Goal: Answer question/provide support

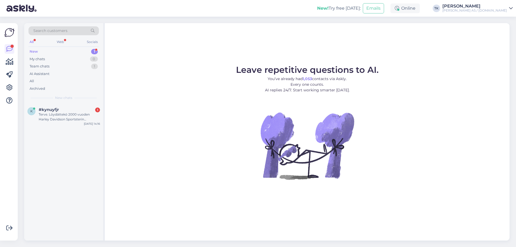
click at [57, 53] on div "New 1" at bounding box center [63, 52] width 70 height 8
click at [52, 117] on div "Terve. Löydättekö 2000 vuoden Harley Davidson Sportsterin värikoodia [PERSON_NA…" at bounding box center [69, 117] width 61 height 10
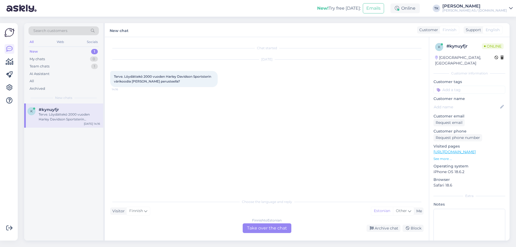
click at [266, 227] on div "Finnish to Estonian Take over the chat" at bounding box center [267, 228] width 49 height 10
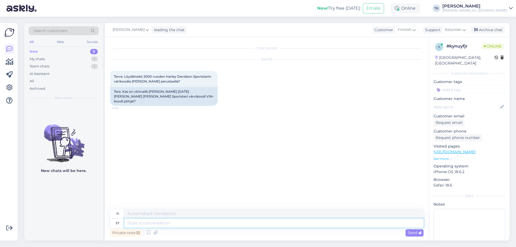
click at [142, 223] on textarea at bounding box center [273, 222] width 299 height 9
type textarea "Tere"
type textarea "Hei"
type textarea "Tere mootorratastele m"
type textarea "Hei moottoripyörää"
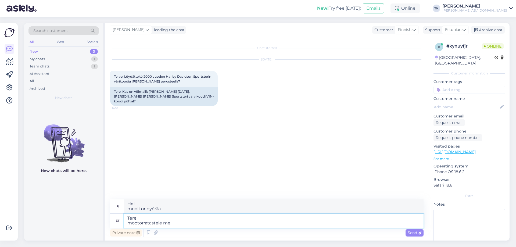
type textarea "Tere mootorratastele me"
type textarea "Hei moottoripyörää me"
type textarea "Tere mootorratastele me kahjuks"
type textarea "Hei moottoripyörää, valitettavasti me"
type textarea "Tere mootorratastele me kahjuks värvikoodi"
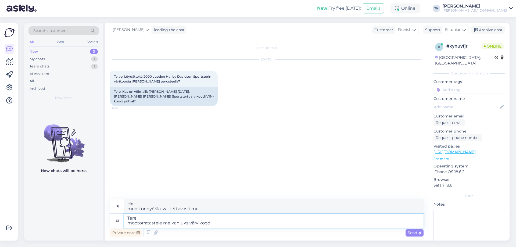
type textarea "Hei moottoripyörää, valitettavasti meillä ei ole värikoodia"
type textarea "Tere mootorratastele me kahjuks värvikoodi VIN"
type textarea "Hei moottoripyörää, valitettavasti meillä ei ole värikoodia VIN"
type textarea "Tere mootorratastele me kahjuks värvikoodi VIN koodi"
type textarea "Hei moottoripyörää, valitettavasti meillä ei ole värikoodia VIN-koodia"
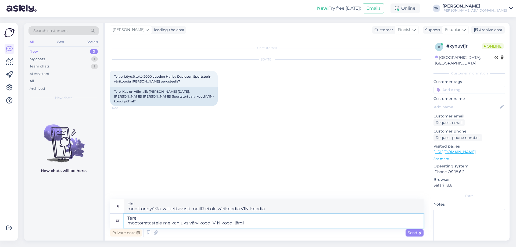
type textarea "Tere mootorratastele me kahjuks värvikoodi VIN koodi järgi"
type textarea "Hei moottoripyörää, valitettavasti emme värikoodaa VIN-koodin mukaan."
type textarea "Tere mootorratastele me kahjuks värvikoodi VIN koodi järgi ei t"
type textarea "Hei valitettavasti emme tarjoa moottoripyörien värikoodeja VIN-koodin perusteel…"
type textarea "Tere mootorratastele me kahjuks värvikoodi VIN koodi järgi ei tuvasta"
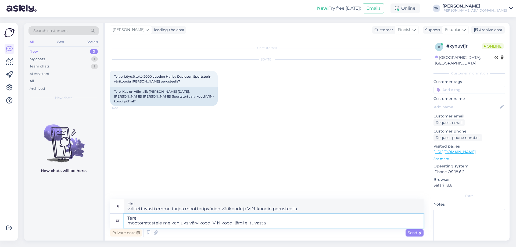
type textarea "Hei Valitettavasti emme voi tunnistaa moottoripyörien maalikoodia VIN-koodin pe…"
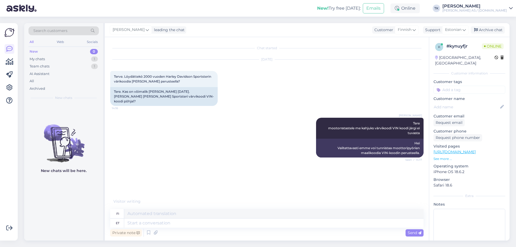
click at [167, 202] on div "Visitor writing . . ." at bounding box center [266, 201] width 313 height 6
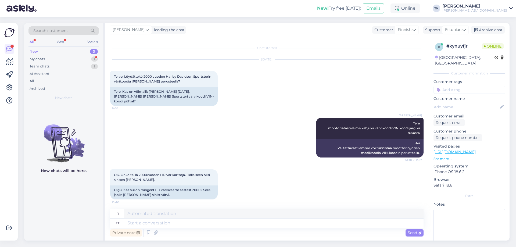
scroll to position [64, 0]
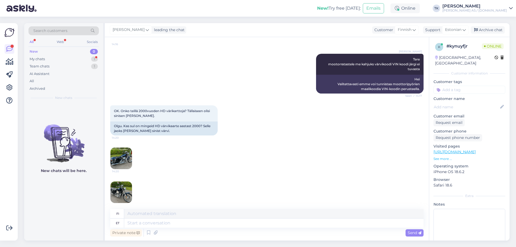
click at [125, 151] on img at bounding box center [120, 157] width 21 height 21
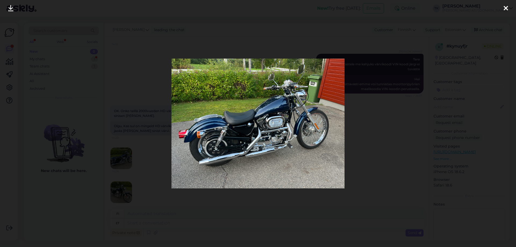
click at [507, 7] on icon at bounding box center [505, 8] width 4 height 7
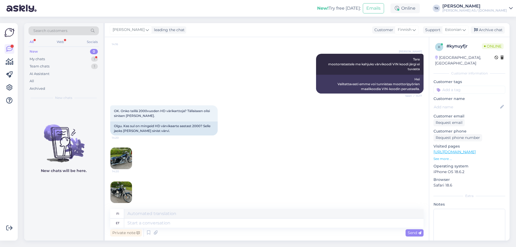
click at [123, 183] on img at bounding box center [120, 191] width 21 height 21
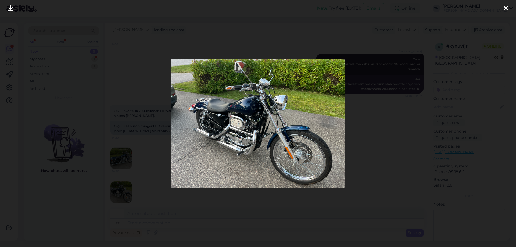
click at [506, 7] on icon at bounding box center [505, 8] width 4 height 7
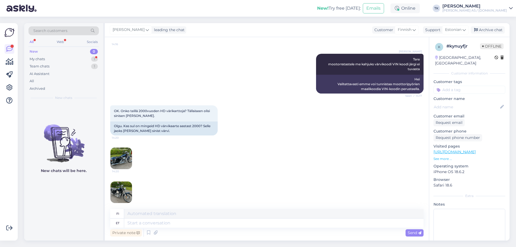
click at [117, 152] on img at bounding box center [120, 157] width 21 height 21
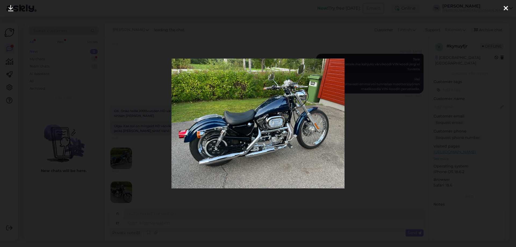
click at [459, 139] on div at bounding box center [258, 123] width 516 height 247
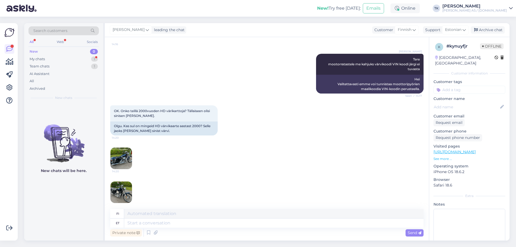
click at [123, 150] on img at bounding box center [120, 157] width 21 height 21
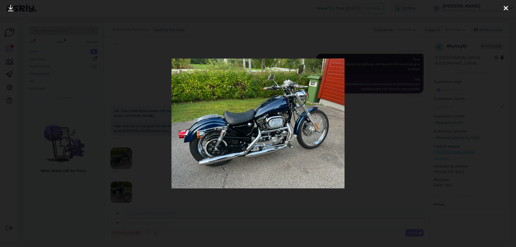
click at [507, 7] on icon at bounding box center [505, 8] width 4 height 7
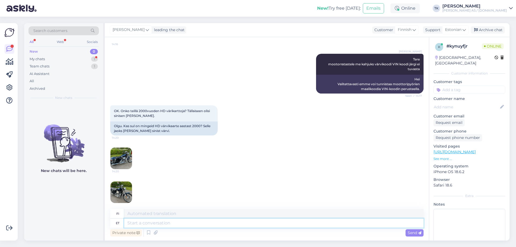
click at [133, 223] on textarea at bounding box center [273, 222] width 299 height 9
type textarea "Programm"
type textarea "Ohjelmoida"
type textarea "Programm pakub"
type textarea "Ohjelma tarjoaa"
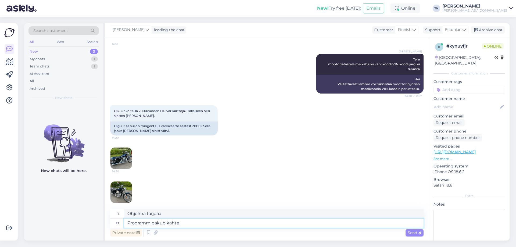
type textarea "Programm pakub kahte"
type textarea "Ohjelma tarjoaa kaksi"
type textarea "Programm pakub kahte sinist"
type textarea "Ohjelma tarjoaa kaksi sinistä"
type textarea "Programm pakub kahte"
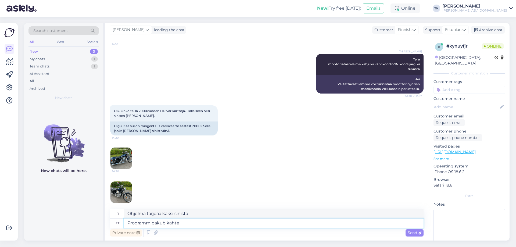
type textarea "Ohjelma tarjoaa kaksi"
type textarea "Programm pakub kahte erinevat"
type textarea "Ohjelma tarjoaa kaksi erilaista"
type textarea "Programm pakub kahte erinevat sinist"
type textarea "Ohjelma tarjoaa kaksi erilaista sinistä"
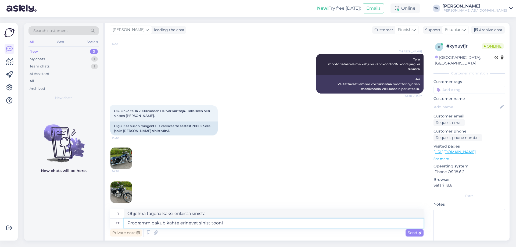
type textarea "Programm pakub kahte erinevat sinist tooni s"
type textarea "Ohjelma tarjoaa kaksi eri sinisen sävyä"
type textarea "Programm pakub kahte erinevat sinist tooni sellele"
type textarea "Ohjelma tarjoaa tähän kaksi eri sinisen sävyä"
type textarea "Programm pakub kahte erinevat sinist tooni sellele moott"
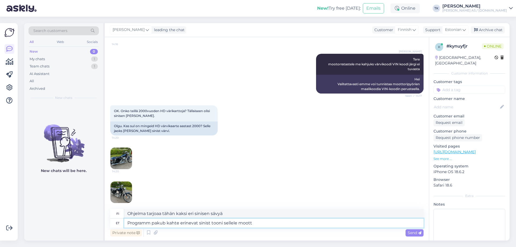
type textarea "Ohjelma tarjoaa tälle teemalle kaksi eri sinisen sävyä."
type textarea "Programm pakub kahte erinevat sinist tooni sellele mootorratta m"
type textarea "Ohjelma tarjoaa tälle moottoripyörälle kaksi eri sinisen sävyä."
type textarea "Programm pakub kahte erinevat sinist tooni sellele mootorratta mudelile ja"
type textarea "Ohjelma tarjoaa tälle moottoripyörämallille kaksi eri sinisen sävyä."
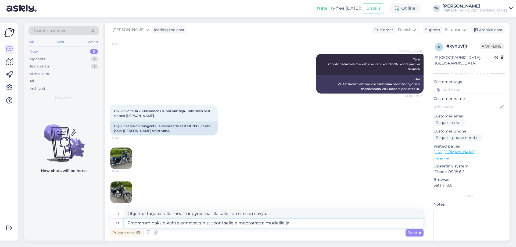
type textarea "Programm pakub kahte erinevat sinist tooni sellele mootorratta mudelile ja a"
type textarea "Ohjelma tarjoaa kaksi eri sinisen [PERSON_NAME] moottoripyörämallille ja"
type textarea "Programm pakub kahte erinevat sinist tooni sellele mootorratta mudelile ja aasta"
type textarea "Ohjelma tarjoaa kaksi eri sinisen [PERSON_NAME] moottoripyörämallille ja aa"
type textarea "Programm pakub kahte erinevat sinist tooni sellele mootorratta mudelile ja aast…"
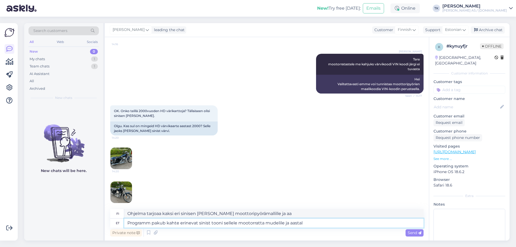
type textarea "Ohjelma tarjoaa kaksi eri sinisen [PERSON_NAME] moottoripyörämallille ja -vuode…"
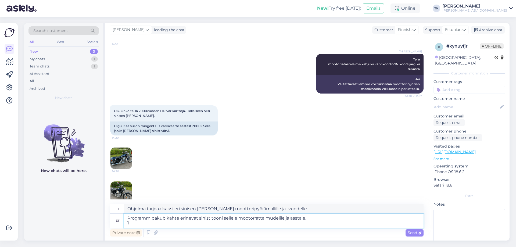
type textarea "Programm pakub kahte erinevat sinist tooni sellele mootorratta mudelile ja aast…"
type textarea "Ohjelma tarjoaa kaksi eri sinisen [PERSON_NAME] moottoripyörämallille ja -vuode…"
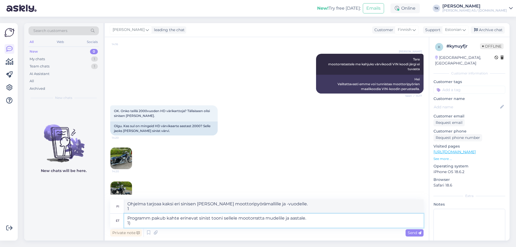
type textarea "Programm pakub kahte erinevat sinist tooni sellele mootorratta mudelile ja aast…"
type textarea "Ohjelma tarjoaa kaksi eri sinisen [PERSON_NAME] moottoripyörämallille ja -vuode…"
click at [142, 221] on textarea "Programm pakub kahte erinevat sinist tooni sellele mootorratta mudelile ja aast…" at bounding box center [273, 221] width 299 height 14
type textarea "Programm pakub kahte erinevat sinist tooni sellele mootorratta mudelile ja aast…"
type textarea "Ohjelma tarjoaa kaksi eri sinisen [PERSON_NAME] moottoripyörämallille ja -vuode…"
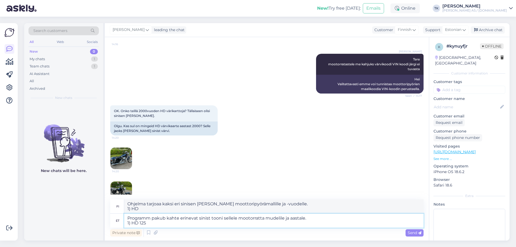
type textarea "Programm pakub kahte erinevat sinist tooni sellele mootorratta mudelile ja aast…"
type textarea "Ohjelma tarjoaa kaksi eri sinisen [PERSON_NAME] moottoripyörämallille ja -vuode…"
type textarea "Programm pakub kahte erinevat sinist tooni sellele mootorratta mudelile ja aast…"
type textarea "Ohjelma tarjoaa kaksi eri sinisen [PERSON_NAME] moottoripyörämallille ja -vuode…"
paste textarea "SINISTER BLUE PEARL - 2C"
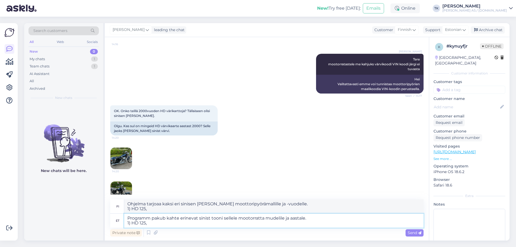
type textarea "Programm pakub kahte erinevat sinist tooni sellele mootorratta mudelile ja aast…"
type textarea "Ohjelma tarjoaa kaksi erilaista sinistä [PERSON_NAME] moottoripyörämallille ja …"
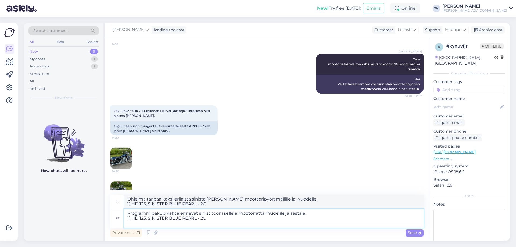
type textarea "Programm pakub kahte erinevat sinist tooni sellele mootorratta mudelile ja aast…"
type textarea "Ohjelma tarjoaa kaksi erilaista sinistä [PERSON_NAME] moottoripyörämallille ja …"
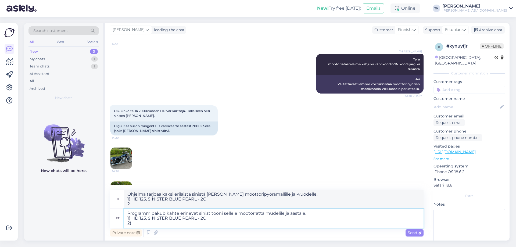
type textarea "Programm pakub kahte erinevat sinist tooni sellele mootorratta mudelile ja aast…"
type textarea "Ohjelma tarjoaa kaksi erilaista sinistä [PERSON_NAME] moottoripyörämallille ja …"
type textarea "Programm pakub kahte erinevat sinist tooni sellele mootorratta mudelile ja aast…"
type textarea "Ohjelma tarjoaa kaksi erilaista sinistä [PERSON_NAME] moottoripyörämallille ja …"
click at [150, 225] on textarea "Programm pakub kahte erinevat sinist tooni sellele mootorratta mudelile ja aast…" at bounding box center [273, 218] width 299 height 19
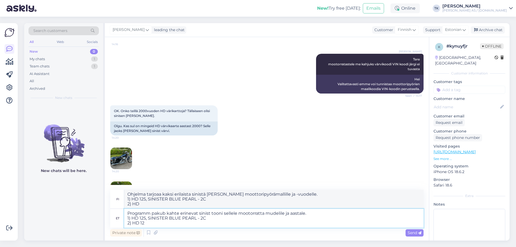
type textarea "Programm pakub kahte erinevat sinist tooni sellele mootorratta mudelile ja aast…"
type textarea "Ohjelma tarjoaa kaksi erilaista sinistä [PERSON_NAME] moottoripyörämallille ja …"
type textarea "Programm pakub kahte erinevat sinist tooni sellele mootorratta mudelile ja aast…"
type textarea "Ohjelma tarjoaa kaksi erilaista sinistä [PERSON_NAME] moottoripyörämallille ja …"
paste textarea "COBALT BLUE MET. - 3C"
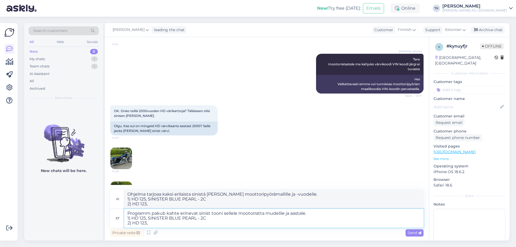
type textarea "Programm pakub kahte erinevat sinist tooni sellele mootorratta mudelile ja aast…"
type textarea "Ohjelma tarjoaa kaksi eri sinistä [PERSON_NAME] moottoripyörämallille ja -vuode…"
click at [331, 219] on textarea "Programm pakub kahte erinevat sinist tooni sellele mootorratta mudelile ja aast…" at bounding box center [273, 218] width 299 height 19
drag, startPoint x: 127, startPoint y: 193, endPoint x: 297, endPoint y: 194, distance: 169.5
click at [297, 194] on textarea "Ohjelma tarjoaa kaksi eri sinistä [PERSON_NAME] moottoripyörämallille ja -vuode…" at bounding box center [273, 199] width 299 height 19
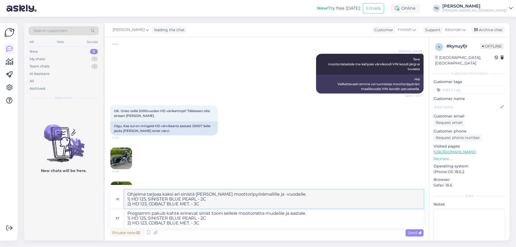
click at [214, 206] on textarea "Ohjelma tarjoaa kaksi eri sinistä [PERSON_NAME] moottoripyörämallille ja -vuode…" at bounding box center [273, 199] width 299 height 19
click at [224, 225] on textarea "Programm pakub kahte erinevat sinist tooni sellele mootorratta mudelile ja aast…" at bounding box center [273, 218] width 299 height 19
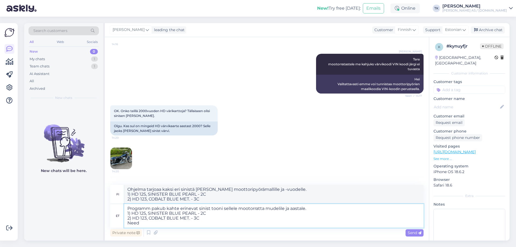
type textarea "Programm pakub kahte erinevat sinist tooni sellele mootorratta mudelile ja aast…"
type textarea "Ohjelma tarjoaa kaksi erilaista sinistä [PERSON_NAME] moottoripyörämallille ja …"
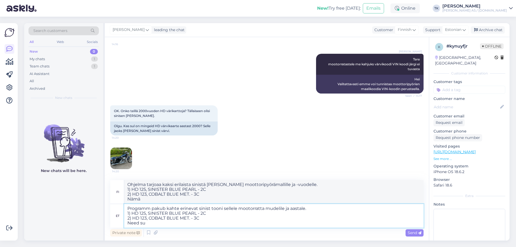
type textarea "Programm pakub kahte erinevat sinist tooni sellele mootorratta mudelile ja aast…"
type textarea "Ohjelma tarjoaa kaksi eri sinistä [PERSON_NAME] moottoripyörämallille ja -vuode…"
type textarea "Programm pakub kahte erinevat sinist tooni sellele mootorratta mudelile ja aast…"
type textarea "Ohjelma tarjoaa kaksi erilaista sinistä [PERSON_NAME] moottoripyörämallille ja …"
type textarea "Programm pakub kahte erinevat sinist tooni sellele mootorratta mudelile ja aast…"
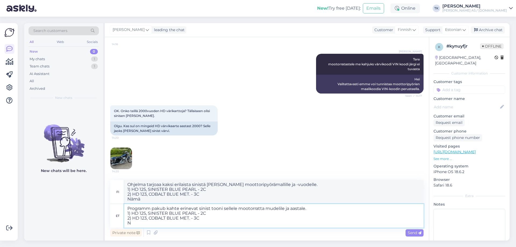
type textarea "Ohjelma tarjoaa kaksi eri sinistä [PERSON_NAME] moottoripyörämallille ja -vuode…"
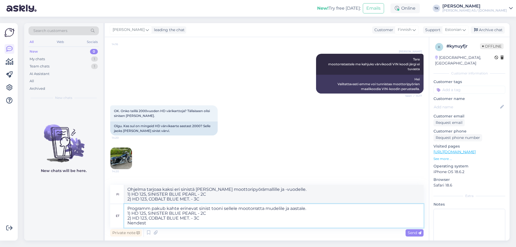
type textarea "Programm pakub kahte erinevat sinist tooni sellele mootorratta mudelile ja aast…"
type textarea "Ohjelma tarjoaa kaksi erilaista sinistä [PERSON_NAME] moottoripyörämallille ja …"
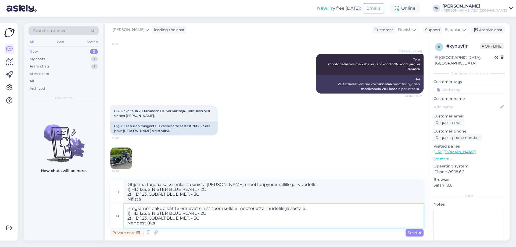
type textarea "Programm pakub kahte erinevat sinist tooni sellele mootorratta mudelile ja aast…"
type textarea "Ohjelma tarjoaa kaksi erilaista sinistä [PERSON_NAME] moottoripyörämallille ja …"
type textarea "Programm pakub kahte erinevat sinist tooni sellele mootorratta mudelile ja aast…"
type textarea "Ohjelma tarjoaa kaksi erilaista sinistä [PERSON_NAME] moottoripyörämallille ja …"
type textarea "Programm pakub kahte erinevat sinist tooni sellele mootorratta mudelile ja aast…"
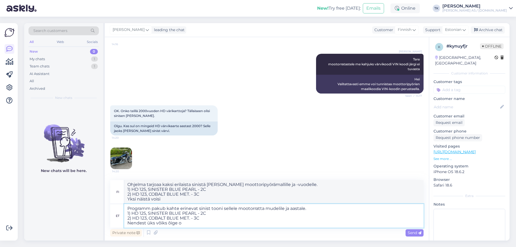
type textarea "Ohjelma tarjoaa kaksi erilaista sinistä [PERSON_NAME] moottoripyörämallille ja …"
type textarea "Programm pakub kahte erinevat sinist tooni sellele mootorratta mudelile ja aast…"
type textarea "Ohjelma tarjoaa tälle moottoripyörämallille ja -vuodelle kaksi erilaista sinist…"
type textarea "Programm pakub kahte erinevat sinist tooni sellele mootorratta mudelile ja aast…"
type textarea "Ohjelma tarjoaa kaksi eri sinistä [PERSON_NAME] moottoripyörämallille ja -vuode…"
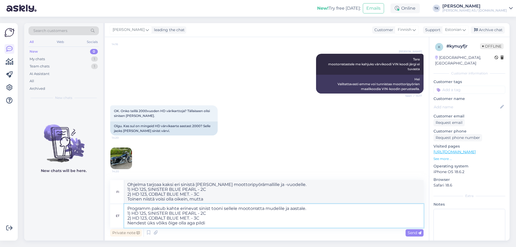
type textarea "Programm pakub kahte erinevat sinist tooni sellele mootorratta mudelile ja aast…"
type textarea "Ohjelma tarjoaa kaksi erilaista sinistä [PERSON_NAME] moottoripyörämallille ja …"
type textarea "Programm pakub kahte erinevat sinist tooni sellele mootorratta mudelile ja aast…"
type textarea "Ohjelma tarjoaa tälle moottoripyörämallille ja -vuodelle kaksi erilaista sinist…"
type textarea "Programm pakub kahte erinevat sinist tooni sellele mootorratta mudelile ja aast…"
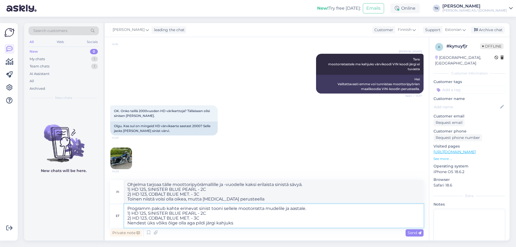
type textarea "Ohjelma tarjoaa tälle moottoripyörämallille ja -vuodelle kaksi erilaista sinist…"
type textarea "Programm pakub kahte erinevat sinist tooni sellele mootorratta mudelile ja aast…"
type textarea "Ohjelma tarjoaa tälle moottoripyörämallille ja -vuodelle kaksi eri sinistä sävy…"
type textarea "Programm pakub kahte erinevat sinist tooni sellele mootorratta mudelile ja aast…"
type textarea "Ohjelma tarjoaa tälle moottoripyörämallille ja -vuodelle kaksi eri sinistä sävy…"
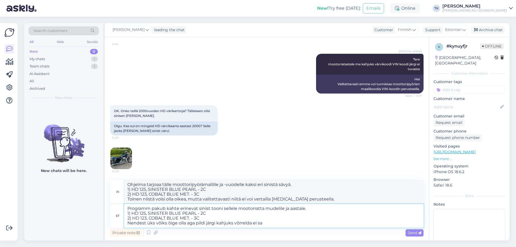
type textarea "Programm pakub kahte erinevat sinist tooni sellele mootorratta mudelile ja aast…"
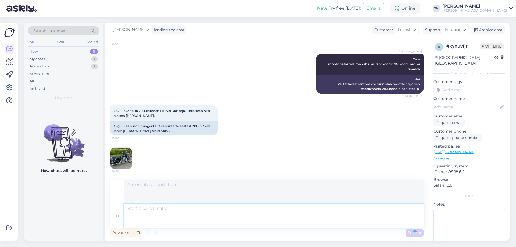
scroll to position [144, 0]
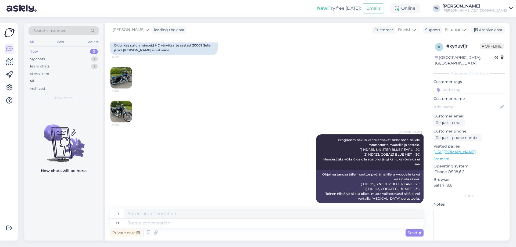
click at [115, 71] on img at bounding box center [120, 77] width 21 height 21
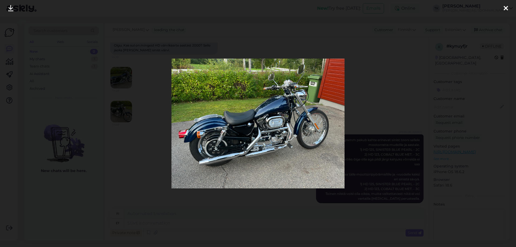
click at [505, 6] on icon at bounding box center [505, 8] width 4 height 7
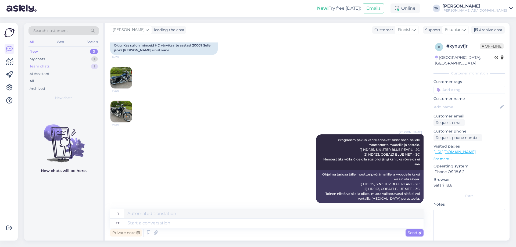
click at [42, 67] on div "Team chats" at bounding box center [40, 66] width 20 height 5
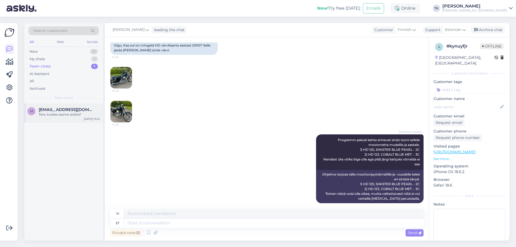
click at [69, 111] on span "[EMAIL_ADDRESS][DOMAIN_NAME]" at bounding box center [67, 109] width 56 height 5
